Goal: Transaction & Acquisition: Purchase product/service

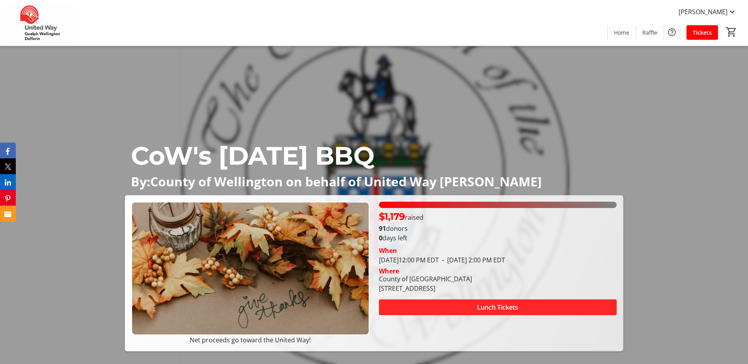
click at [517, 309] on span "Lunch Tickets" at bounding box center [497, 307] width 41 height 9
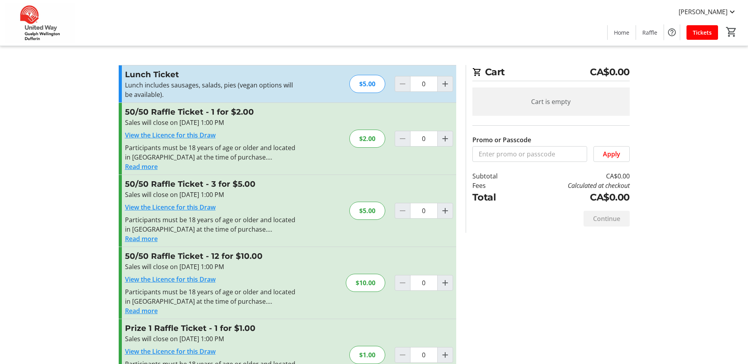
click at [364, 211] on div "$5.00" at bounding box center [367, 211] width 36 height 18
drag, startPoint x: 444, startPoint y: 211, endPoint x: 397, endPoint y: 215, distance: 47.1
click at [445, 211] on mat-icon "Increment by one" at bounding box center [445, 210] width 9 height 9
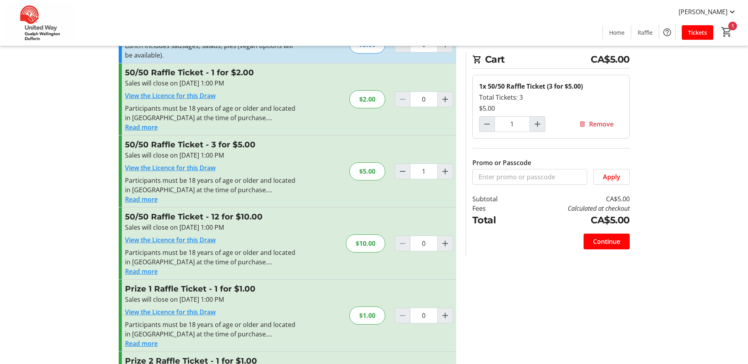
scroll to position [79, 0]
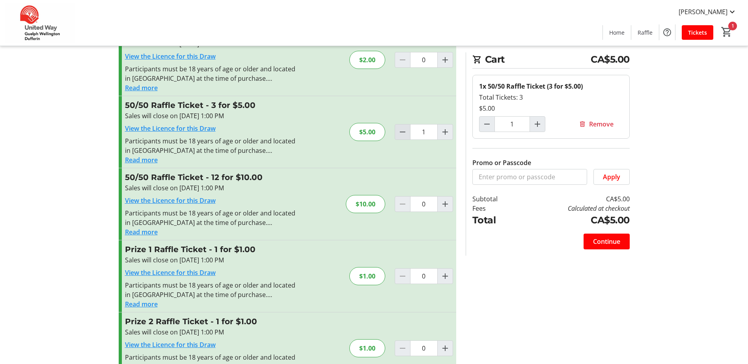
click at [404, 139] on span "Decrement by one" at bounding box center [402, 132] width 15 height 15
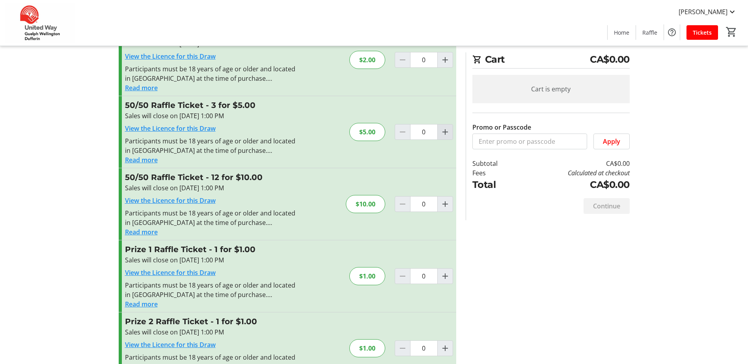
click at [446, 130] on mat-icon "Increment by one" at bounding box center [445, 131] width 9 height 9
type input "1"
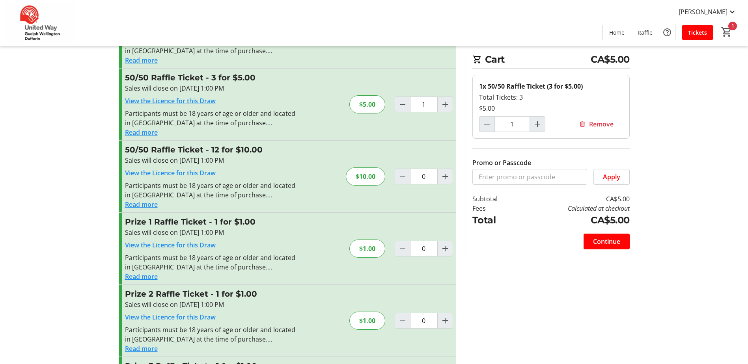
scroll to position [181, 0]
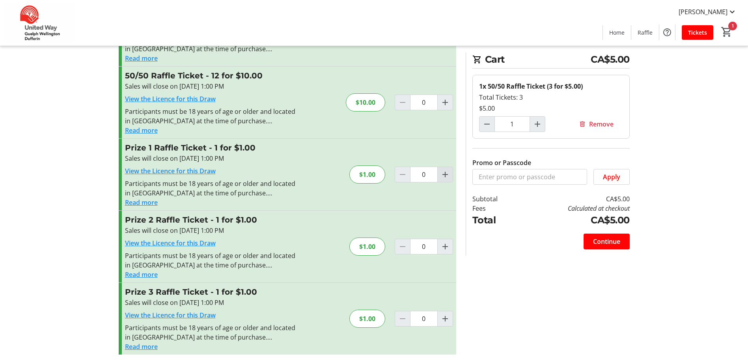
click at [442, 171] on mat-icon "Increment by one" at bounding box center [445, 174] width 9 height 9
type input "1"
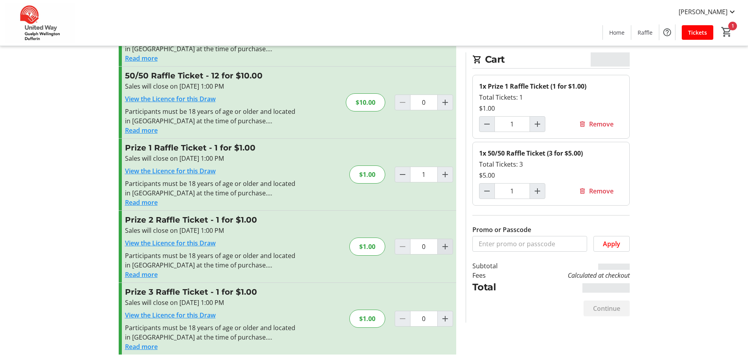
click at [441, 242] on mat-icon "Increment by one" at bounding box center [445, 246] width 9 height 9
type input "1"
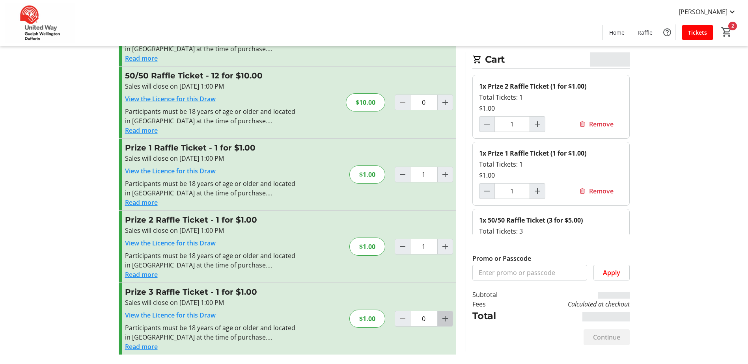
click at [444, 319] on mat-icon "Increment by one" at bounding box center [445, 318] width 9 height 9
type input "1"
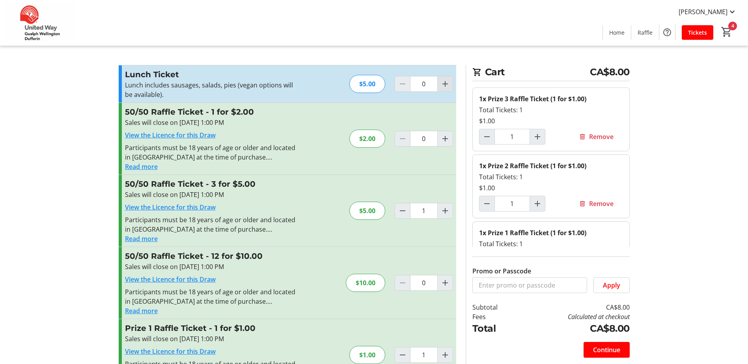
click at [448, 84] on mat-icon "Increment by one" at bounding box center [445, 83] width 9 height 9
type input "1"
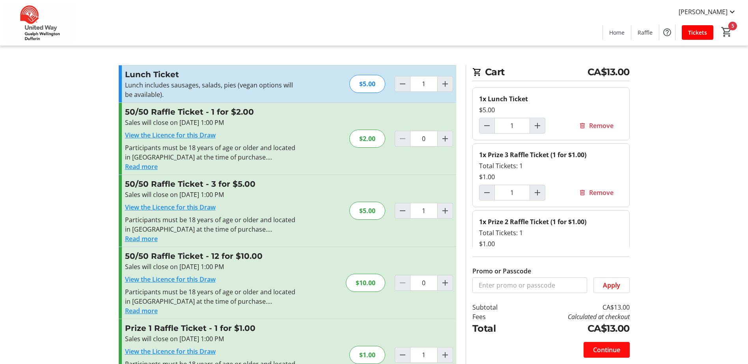
click at [612, 348] on span "Continue" at bounding box center [606, 349] width 27 height 9
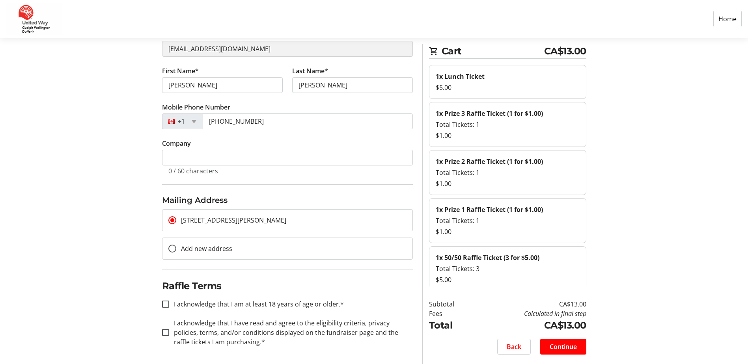
scroll to position [86, 0]
click at [166, 302] on input "I acknowledge that I am at least 18 years of age or older.*" at bounding box center [165, 302] width 7 height 7
checkbox input "true"
click at [162, 332] on input "I acknowledge that I have read and agree to the eligibility criteria, privacy p…" at bounding box center [165, 331] width 7 height 7
checkbox input "true"
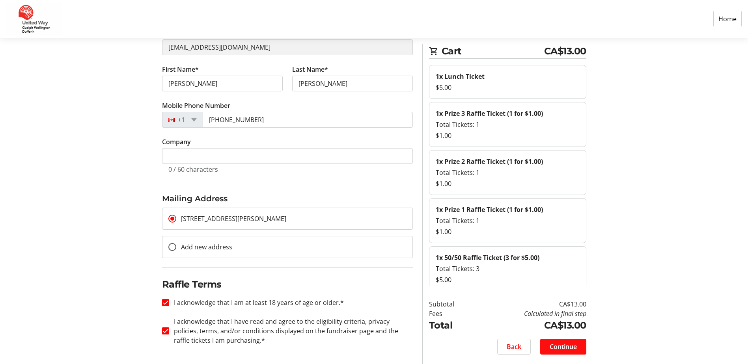
click at [556, 345] on span "Continue" at bounding box center [563, 346] width 27 height 9
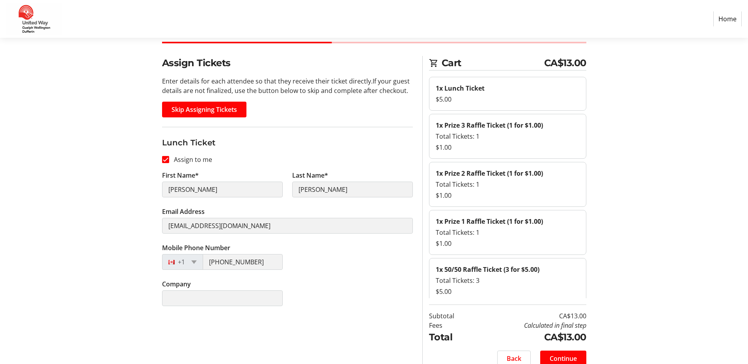
scroll to position [37, 0]
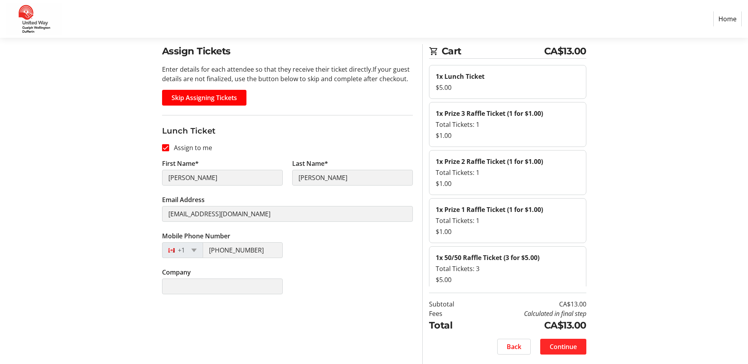
click at [581, 351] on span at bounding box center [563, 347] width 46 height 19
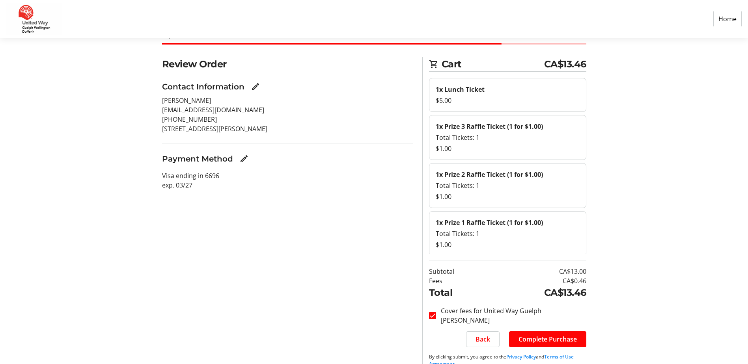
scroll to position [37, 0]
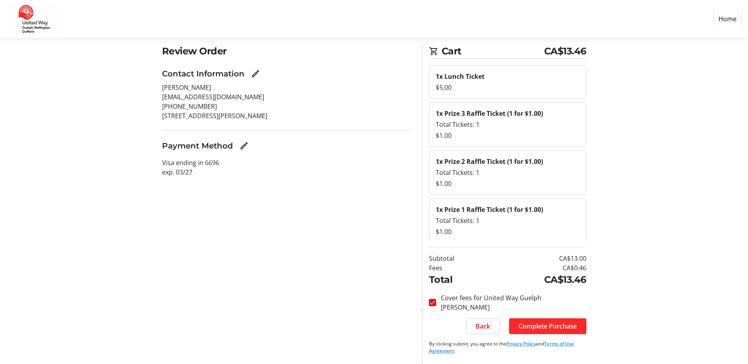
click at [519, 323] on span "Complete Purchase" at bounding box center [548, 326] width 58 height 9
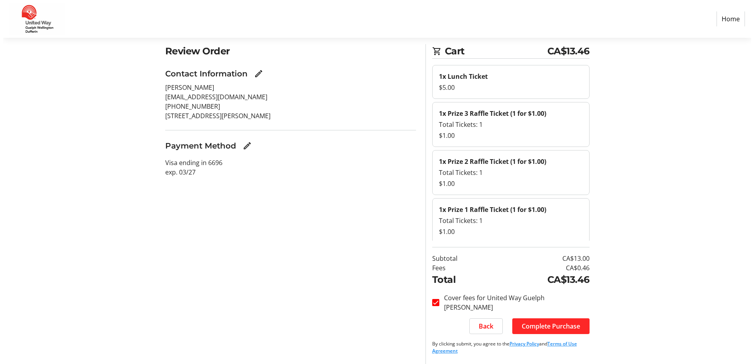
scroll to position [0, 0]
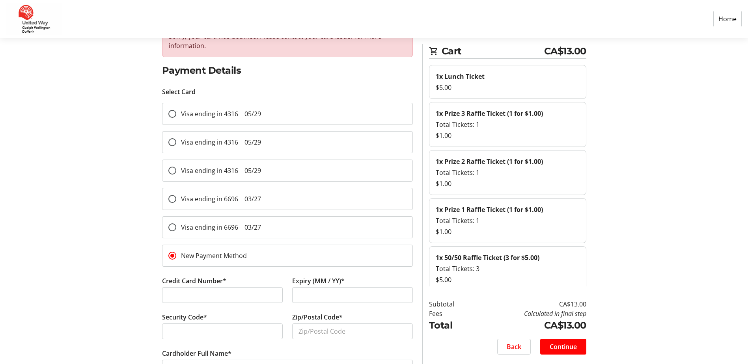
scroll to position [79, 0]
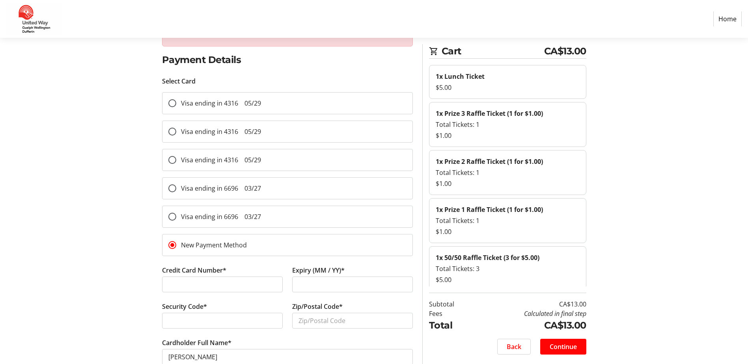
click at [224, 106] on span "Visa ending in 4316 05/29" at bounding box center [221, 103] width 80 height 9
click at [176, 106] on input "Visa ending in 4316 05/29" at bounding box center [172, 103] width 8 height 8
radio input "true"
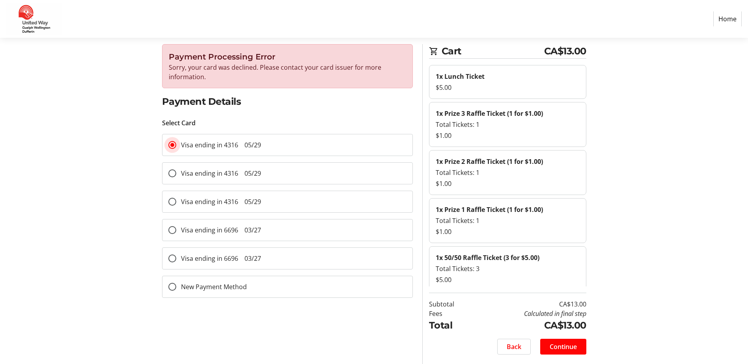
scroll to position [37, 0]
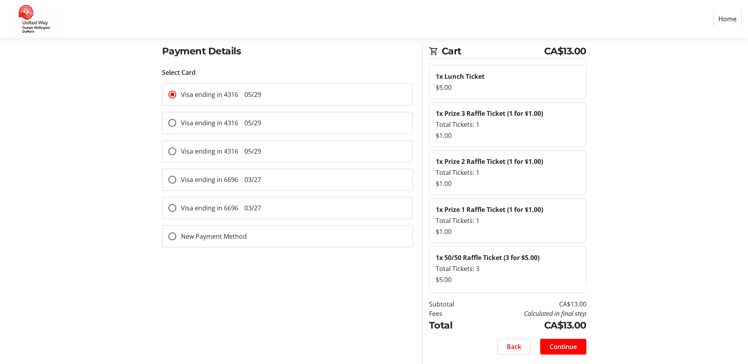
click at [206, 164] on mat-radio-group "Visa ending in 4316 05/29 Visa ending in 4316 05/29 Visa ending in 4316 05/29 V…" at bounding box center [287, 169] width 251 height 170
click at [218, 127] on span "Visa ending in 4316 05/29" at bounding box center [221, 123] width 80 height 9
click at [176, 127] on input "Visa ending in 4316 05/29" at bounding box center [172, 123] width 8 height 8
radio input "true"
click at [202, 91] on span "Visa ending in 4316 05/29" at bounding box center [221, 94] width 80 height 9
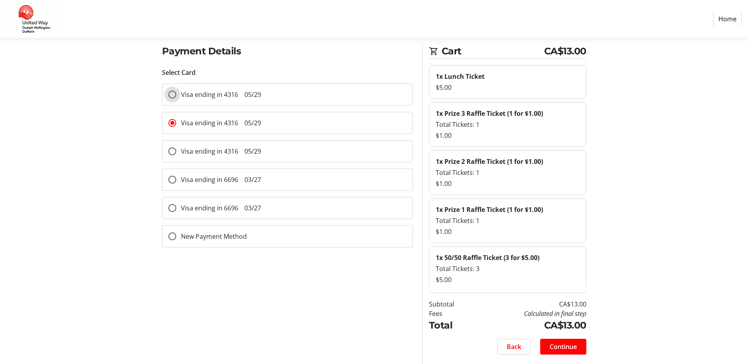
click at [176, 91] on input "Visa ending in 4316 05/29" at bounding box center [172, 95] width 8 height 8
radio input "true"
click at [204, 128] on div "Visa ending in 4316 05/29" at bounding box center [214, 122] width 105 height 21
click at [172, 124] on input "Visa ending in 4316 05/29" at bounding box center [172, 123] width 8 height 8
radio input "true"
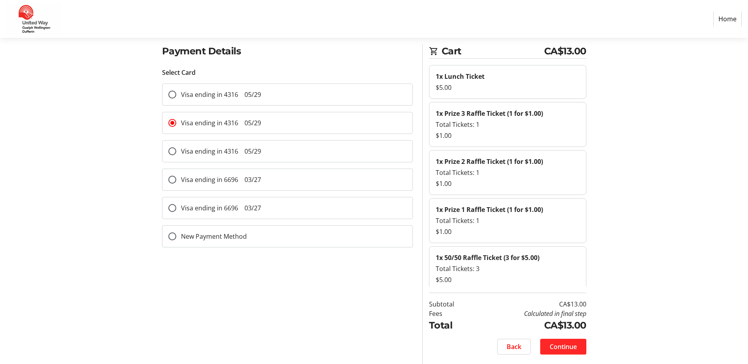
click at [564, 345] on span "Continue" at bounding box center [563, 346] width 27 height 9
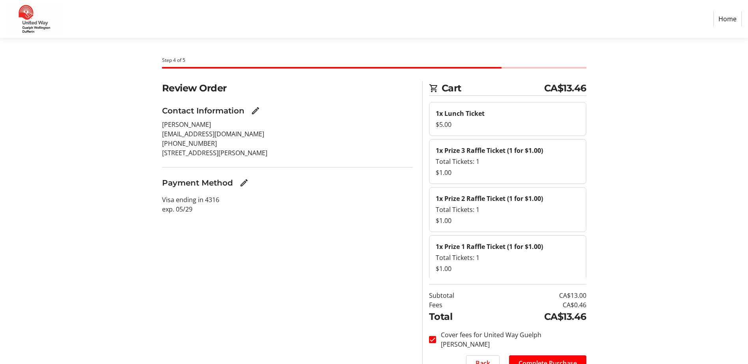
scroll to position [37, 0]
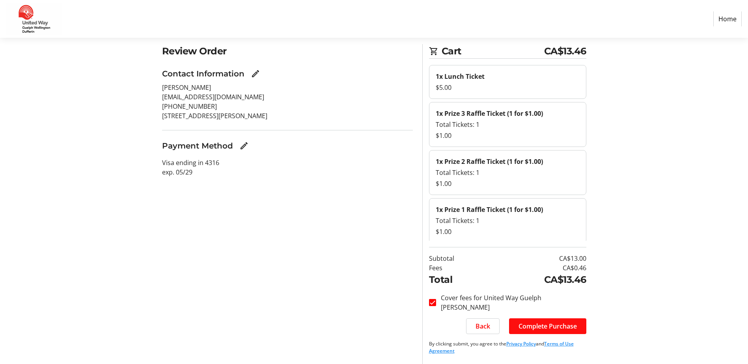
click at [545, 320] on span at bounding box center [547, 326] width 77 height 19
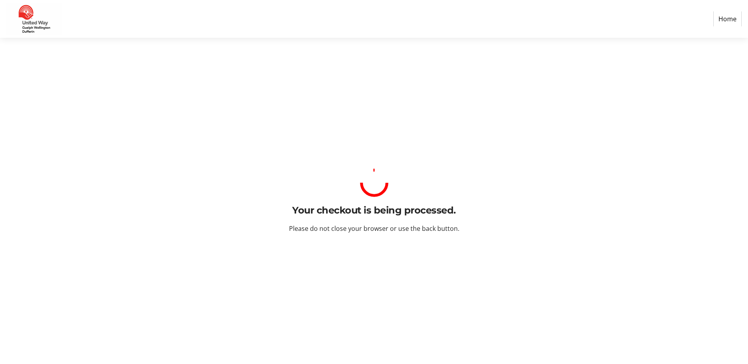
scroll to position [0, 0]
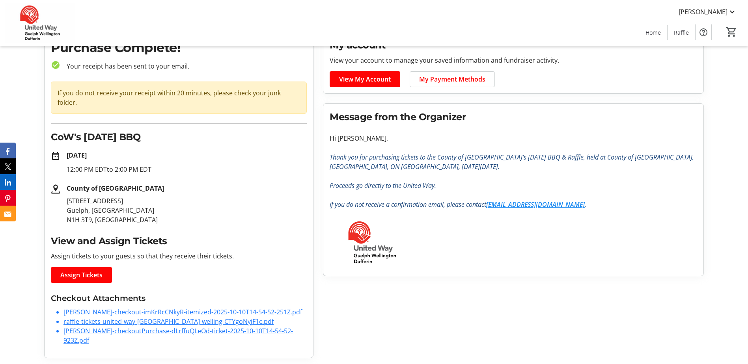
scroll to position [41, 0]
click at [159, 329] on link "[PERSON_NAME]-checkoutPurchase-dLrffuQLeOd-ticket-2025-10-10T14-54-52-923Z.pdf" at bounding box center [178, 336] width 230 height 18
